Goal: Task Accomplishment & Management: Use online tool/utility

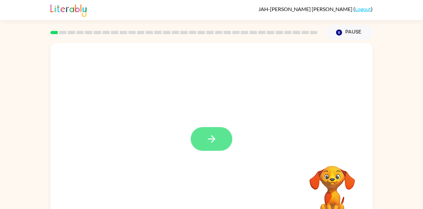
click at [197, 141] on button "button" at bounding box center [212, 139] width 42 height 24
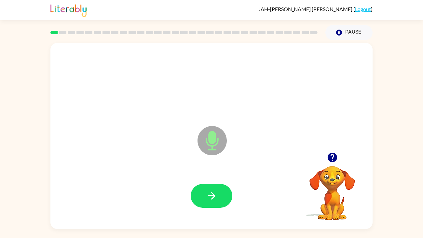
click at [183, 188] on div at bounding box center [211, 195] width 309 height 53
click at [194, 186] on div at bounding box center [212, 196] width 42 height 24
click at [200, 195] on button "button" at bounding box center [212, 196] width 42 height 24
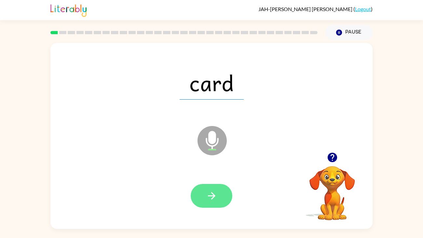
click at [205, 203] on button "button" at bounding box center [212, 196] width 42 height 24
click at [205, 204] on button "button" at bounding box center [212, 196] width 42 height 24
click at [204, 200] on button "button" at bounding box center [212, 196] width 42 height 24
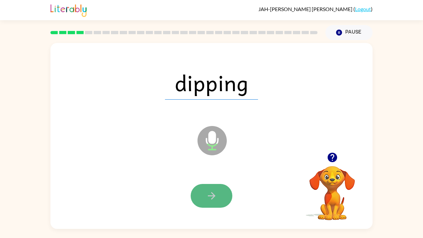
click at [204, 201] on button "button" at bounding box center [212, 196] width 42 height 24
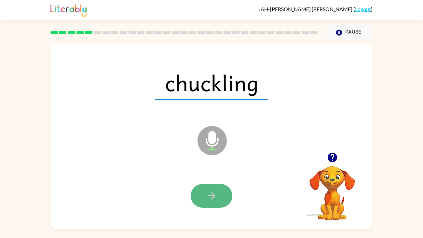
click at [204, 200] on button "button" at bounding box center [212, 196] width 42 height 24
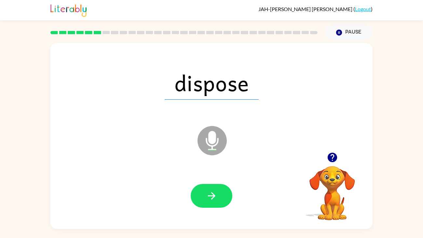
click at [204, 200] on button "button" at bounding box center [212, 196] width 42 height 24
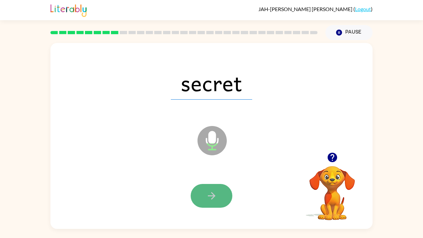
click at [206, 203] on button "button" at bounding box center [212, 196] width 42 height 24
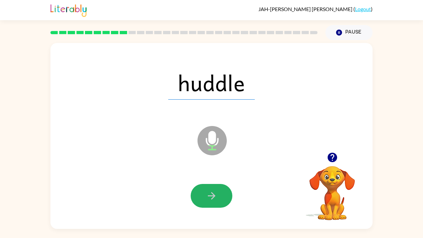
click at [206, 203] on button "button" at bounding box center [212, 196] width 42 height 24
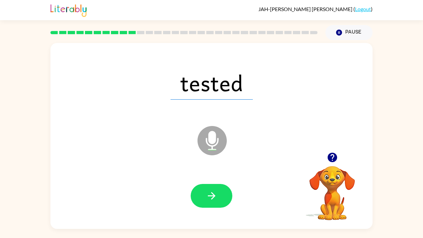
click at [206, 203] on button "button" at bounding box center [212, 196] width 42 height 24
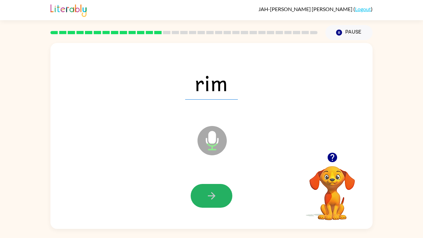
click at [206, 203] on button "button" at bounding box center [212, 196] width 42 height 24
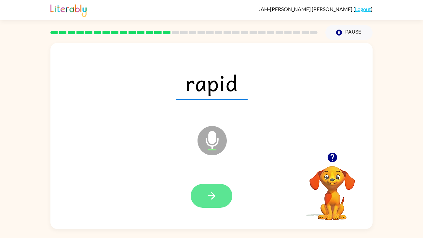
click at [206, 204] on button "button" at bounding box center [212, 196] width 42 height 24
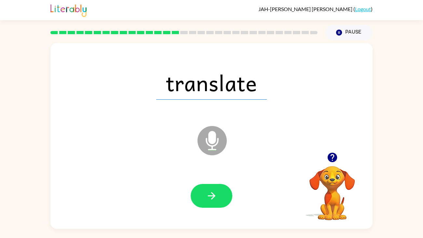
click at [206, 204] on button "button" at bounding box center [212, 196] width 42 height 24
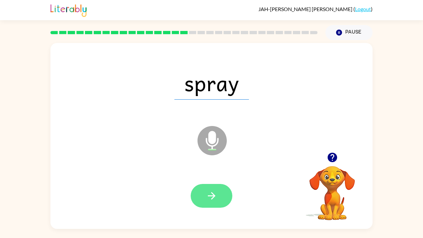
click at [206, 198] on icon "button" at bounding box center [211, 195] width 11 height 11
click at [204, 197] on button "button" at bounding box center [212, 196] width 42 height 24
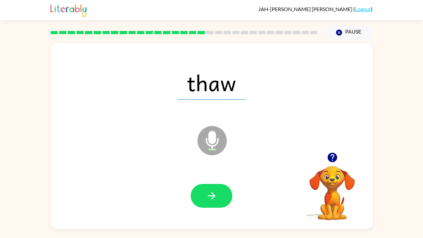
click at [204, 197] on button "button" at bounding box center [212, 196] width 42 height 24
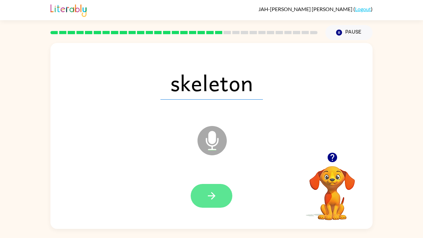
click at [204, 199] on button "button" at bounding box center [212, 196] width 42 height 24
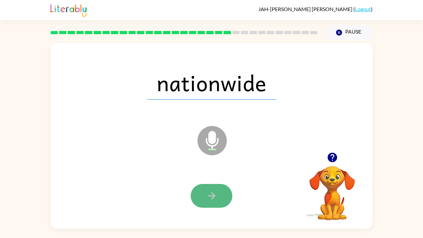
click at [204, 201] on button "button" at bounding box center [212, 196] width 42 height 24
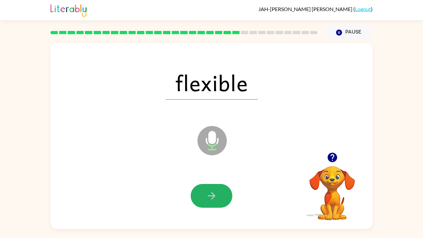
click at [204, 201] on button "button" at bounding box center [212, 196] width 42 height 24
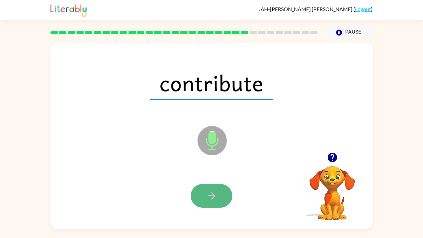
click at [204, 201] on button "button" at bounding box center [212, 196] width 42 height 24
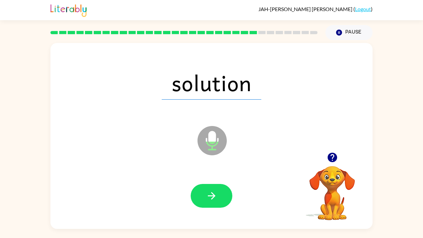
click at [204, 201] on button "button" at bounding box center [212, 196] width 42 height 24
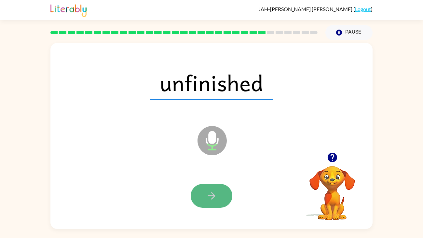
click at [208, 194] on icon "button" at bounding box center [211, 195] width 11 height 11
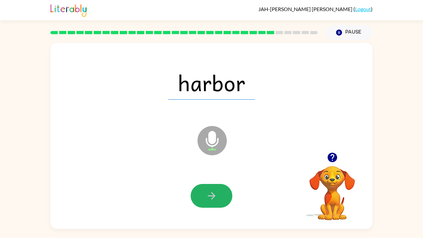
click at [208, 194] on icon "button" at bounding box center [211, 195] width 11 height 11
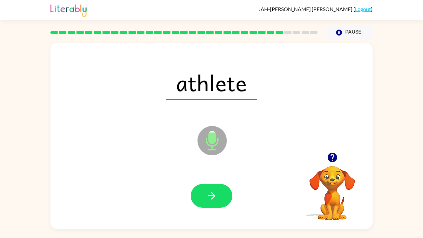
click at [208, 194] on icon "button" at bounding box center [211, 195] width 11 height 11
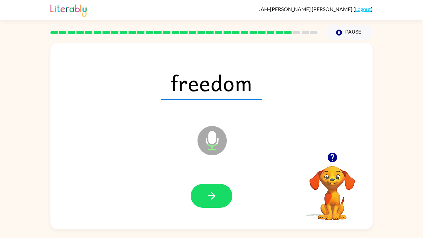
click at [208, 194] on icon "button" at bounding box center [211, 195] width 11 height 11
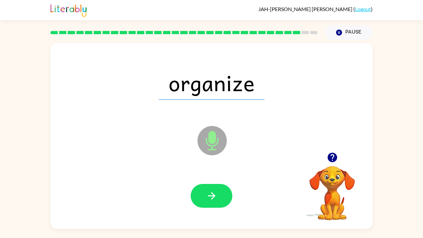
click at [208, 194] on icon "button" at bounding box center [211, 195] width 11 height 11
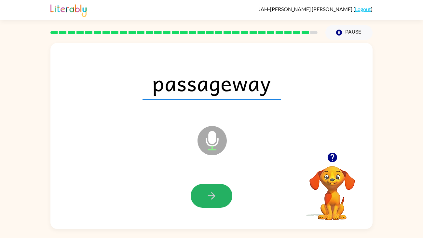
click at [208, 194] on icon "button" at bounding box center [211, 195] width 11 height 11
